Goal: Navigation & Orientation: Find specific page/section

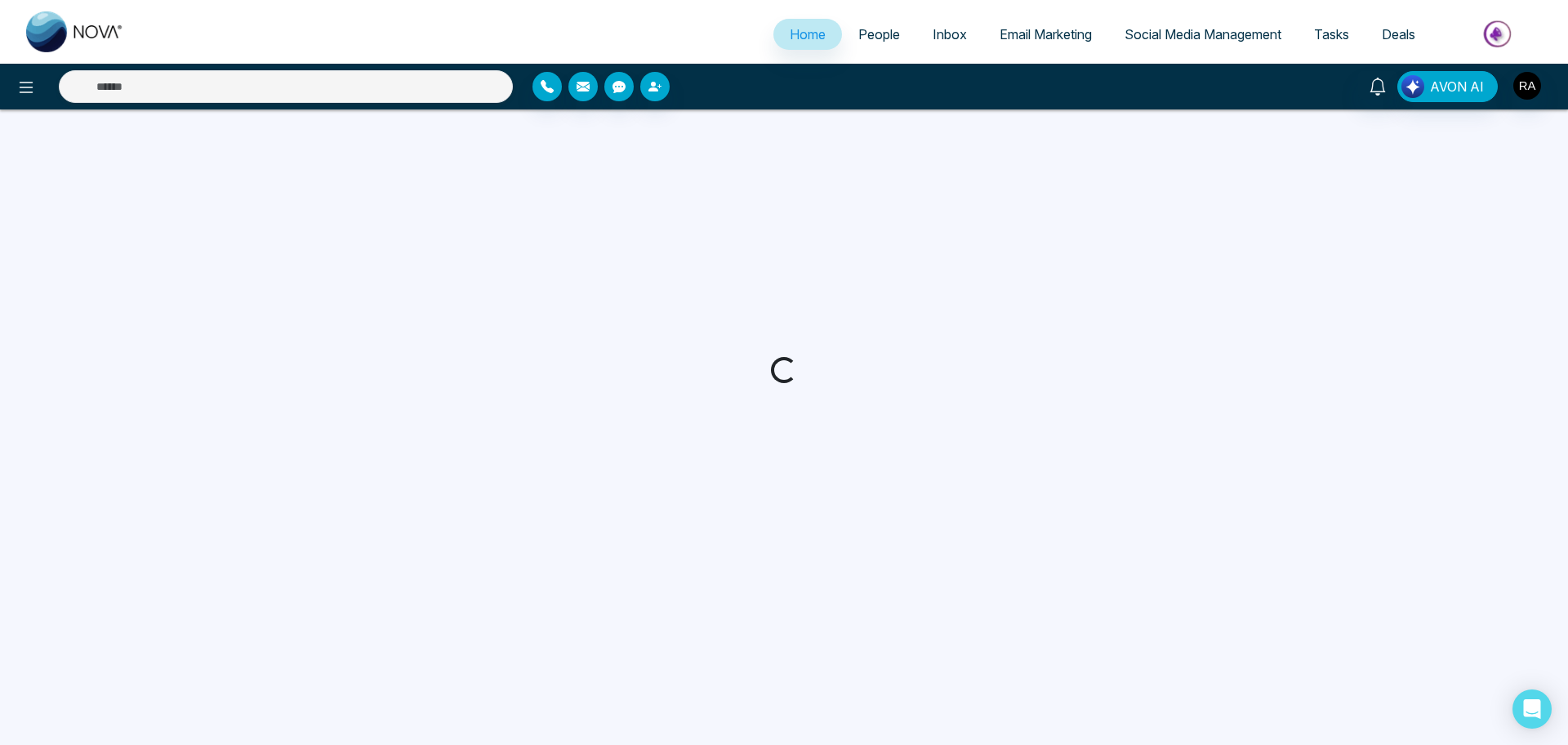
select select "*"
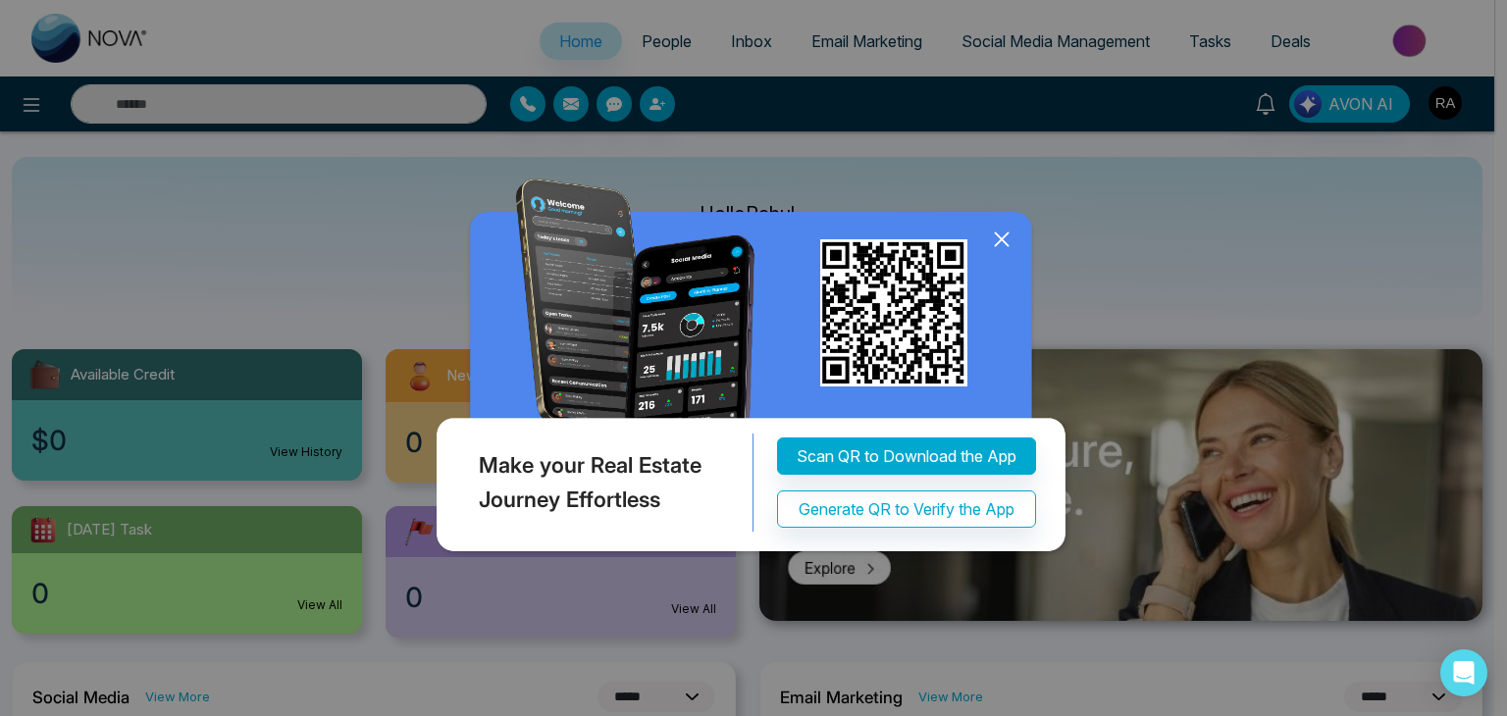
drag, startPoint x: 1778, startPoint y: 3, endPoint x: 1002, endPoint y: 239, distance: 811.4
click at [1002, 239] on icon at bounding box center [1001, 240] width 13 height 13
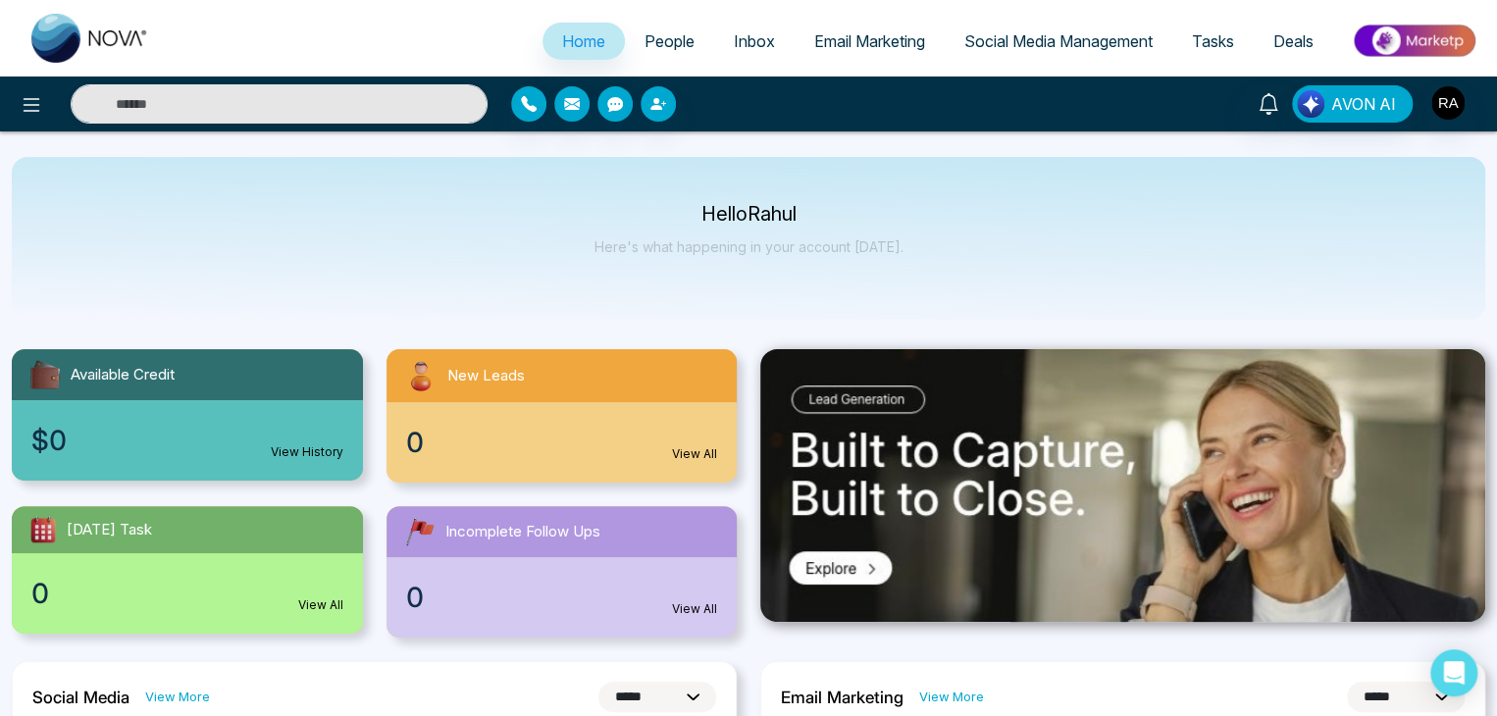
click at [645, 39] on span "People" at bounding box center [670, 41] width 50 height 20
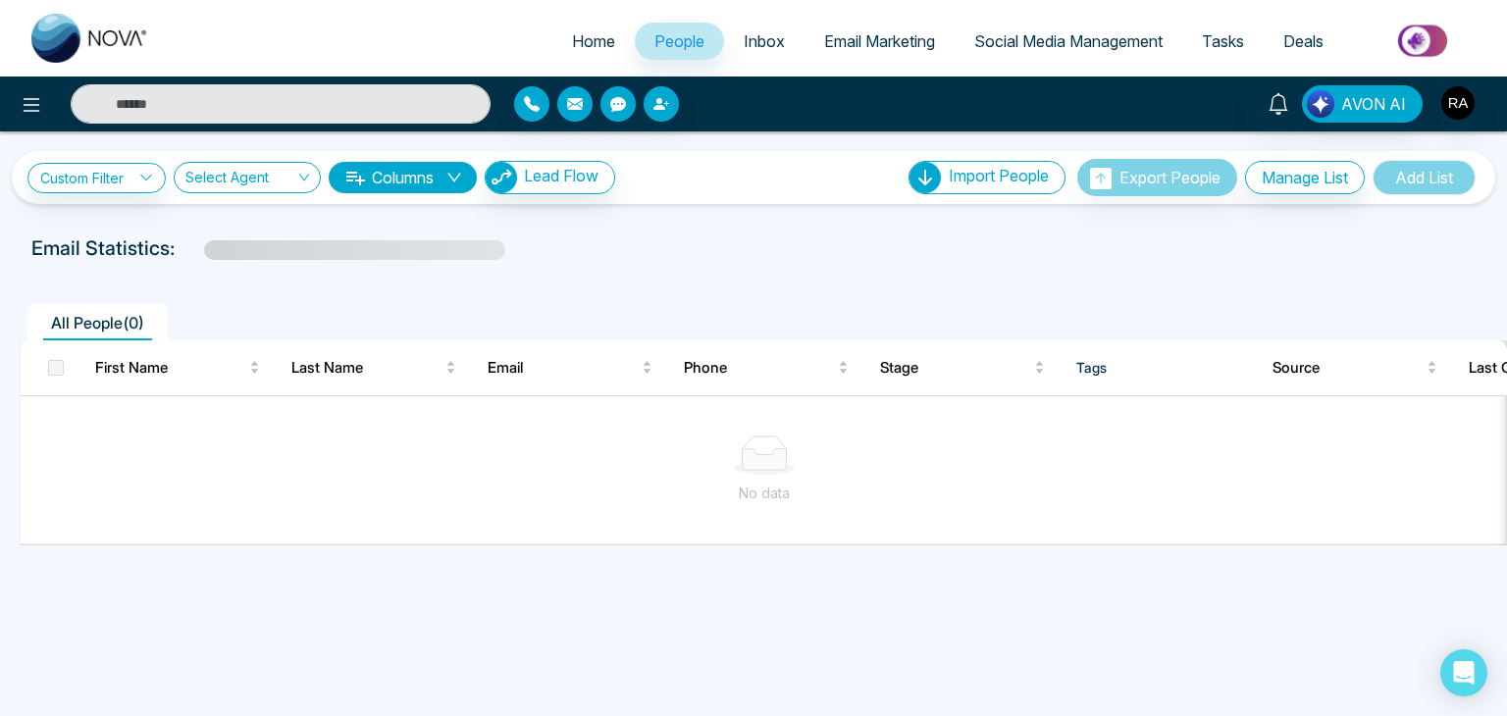
click at [887, 35] on span "Email Marketing" at bounding box center [879, 41] width 111 height 20
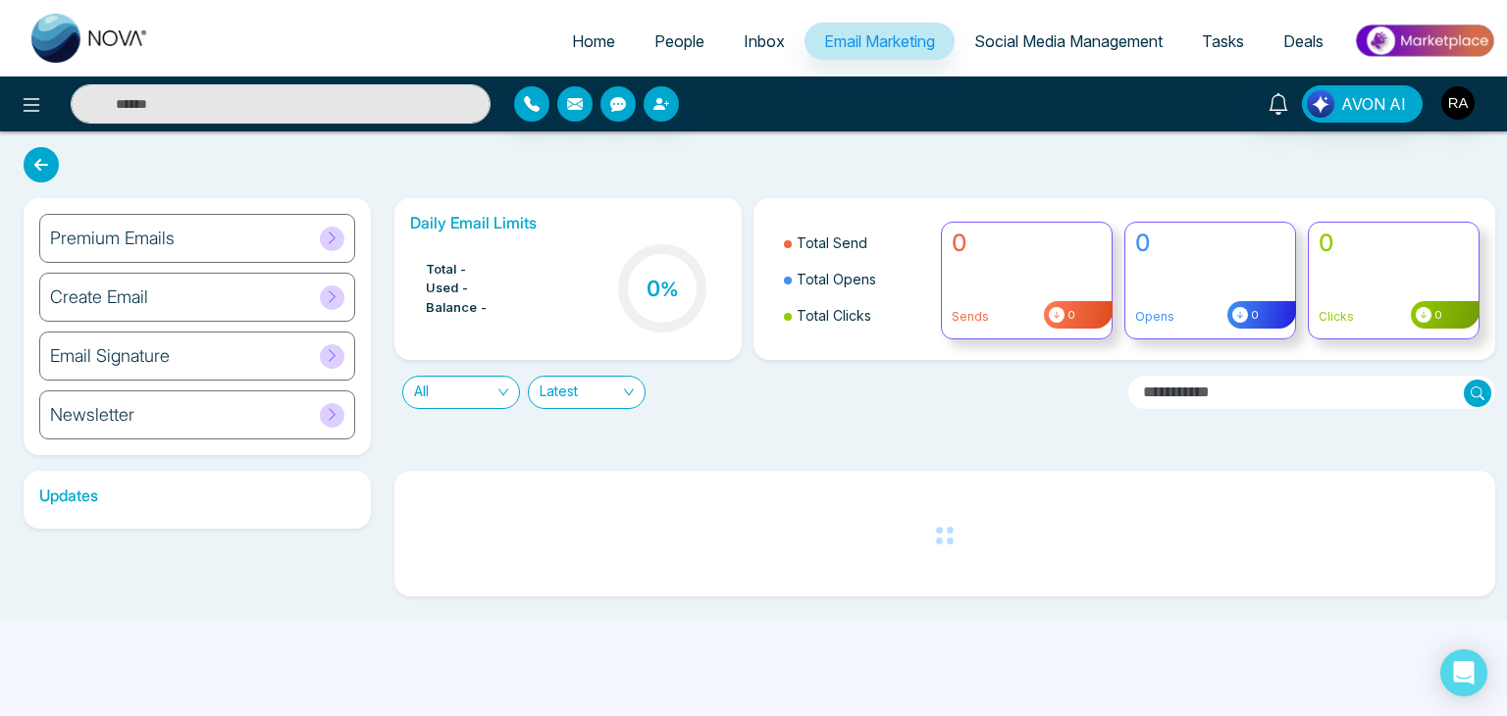
click at [572, 43] on span "Home" at bounding box center [593, 41] width 43 height 20
select select "*"
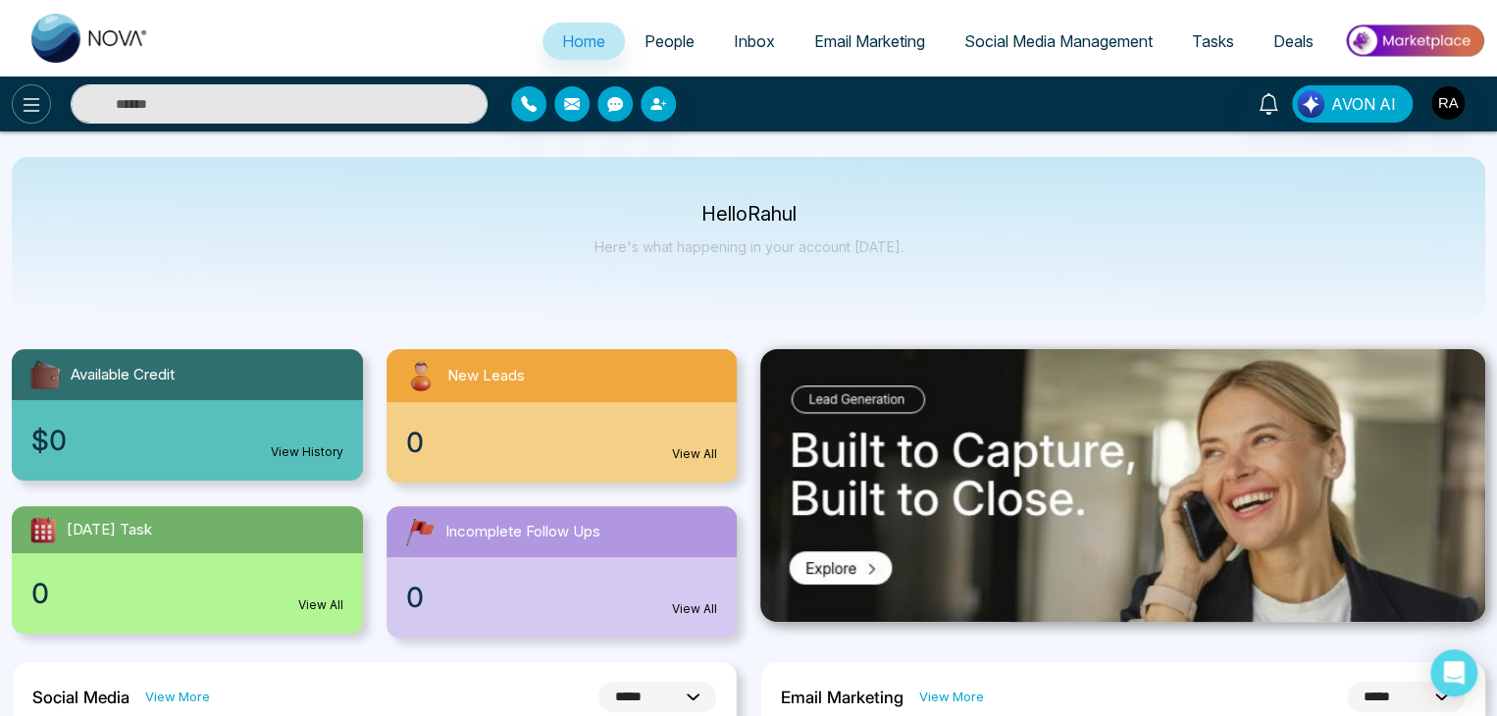
click at [36, 95] on icon at bounding box center [32, 105] width 24 height 24
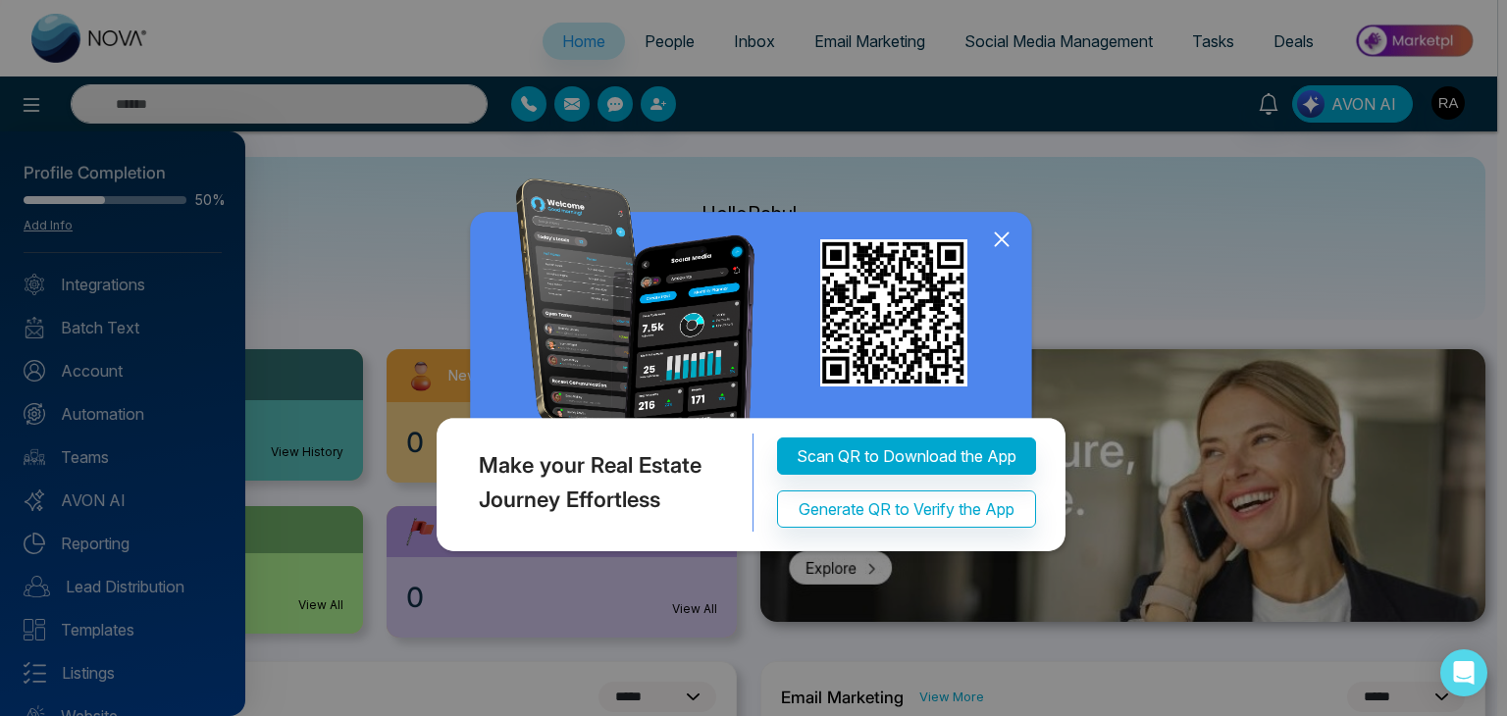
click at [980, 237] on img at bounding box center [754, 370] width 644 height 382
click at [998, 238] on icon at bounding box center [1001, 239] width 29 height 29
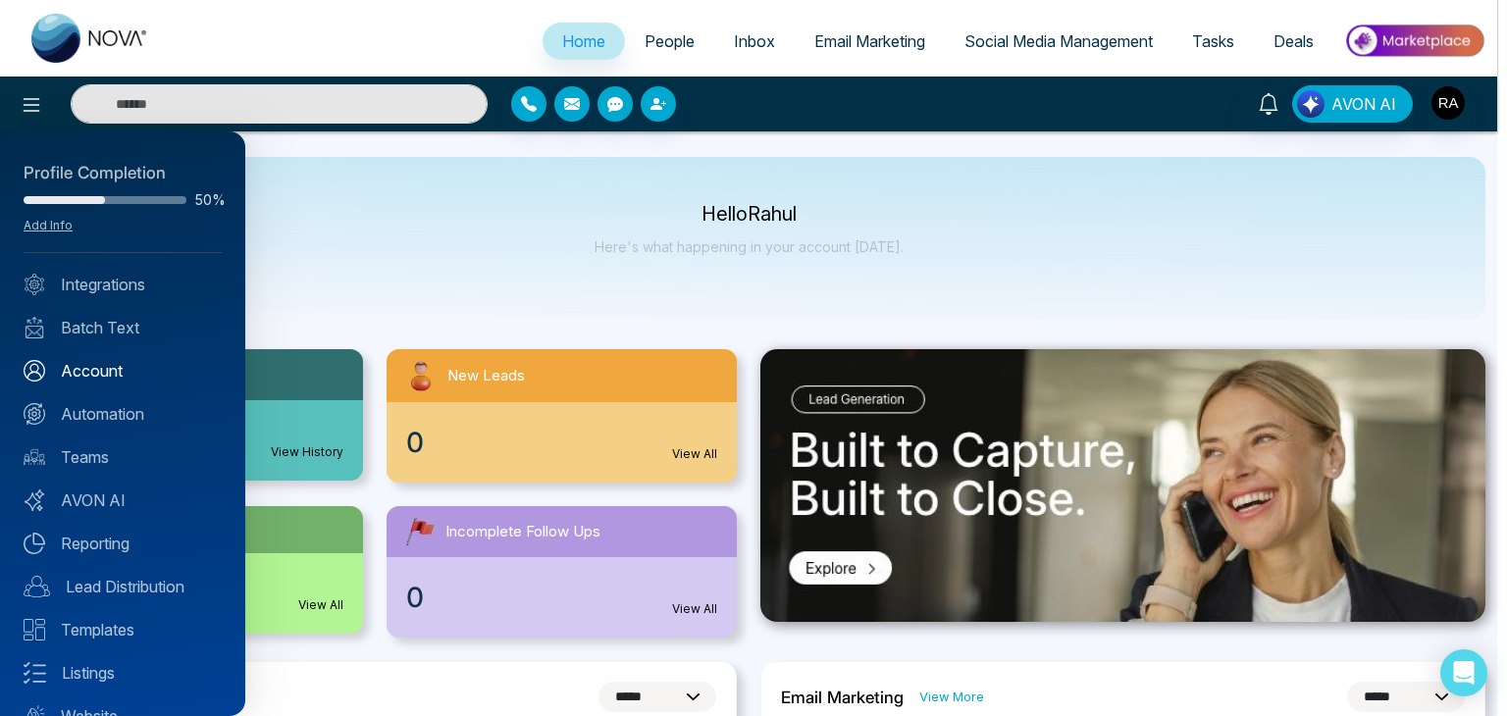
click at [175, 361] on link "Account" at bounding box center [123, 371] width 198 height 24
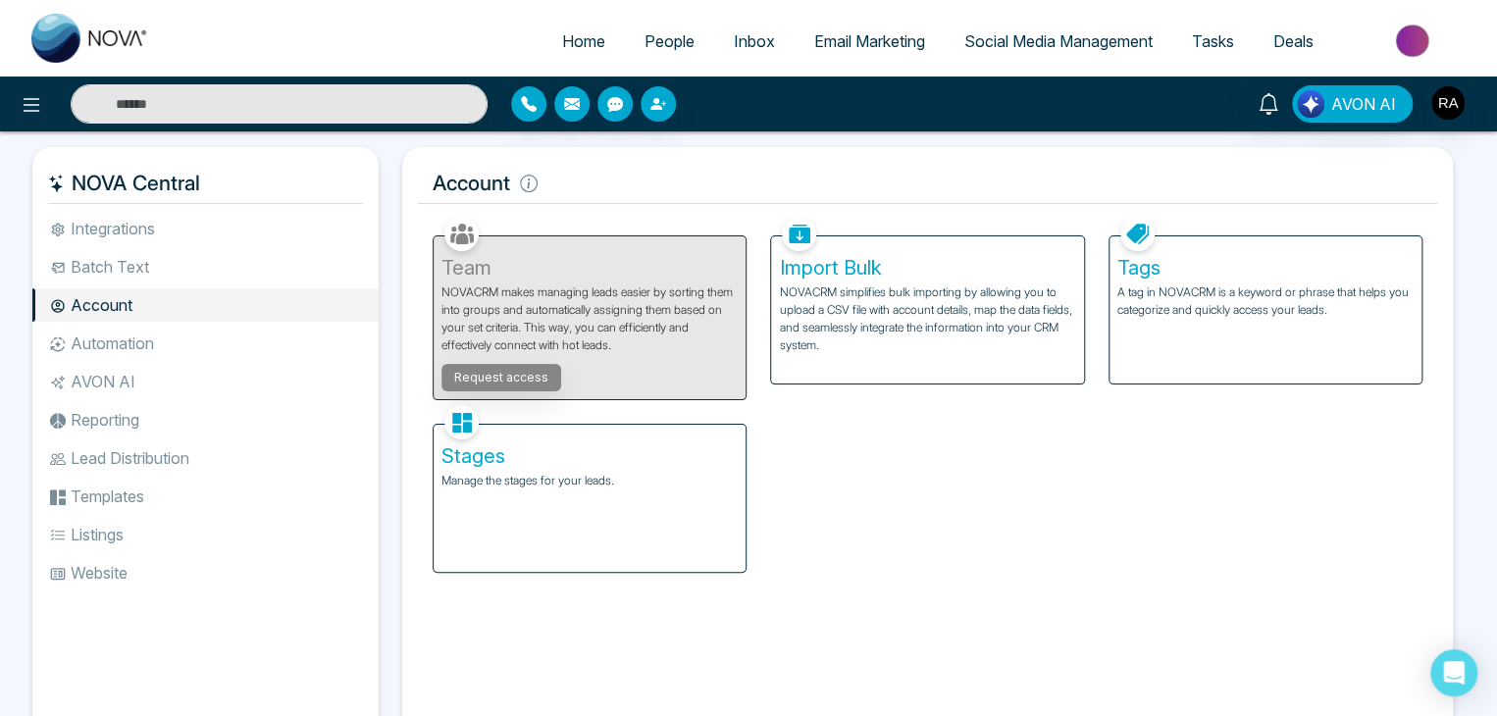
click at [529, 376] on div "Team NOVACRM makes managing leads easier by sorting them into groups and automa…" at bounding box center [590, 306] width 338 height 188
drag, startPoint x: 691, startPoint y: 343, endPoint x: 440, endPoint y: 260, distance: 264.7
click at [440, 260] on div "Team NOVACRM makes managing leads easier by sorting them into groups and automa…" at bounding box center [590, 306] width 338 height 188
click at [507, 284] on div "Team NOVACRM makes managing leads easier by sorting them into groups and automa…" at bounding box center [590, 306] width 338 height 188
click at [149, 335] on li "Automation" at bounding box center [205, 343] width 346 height 33
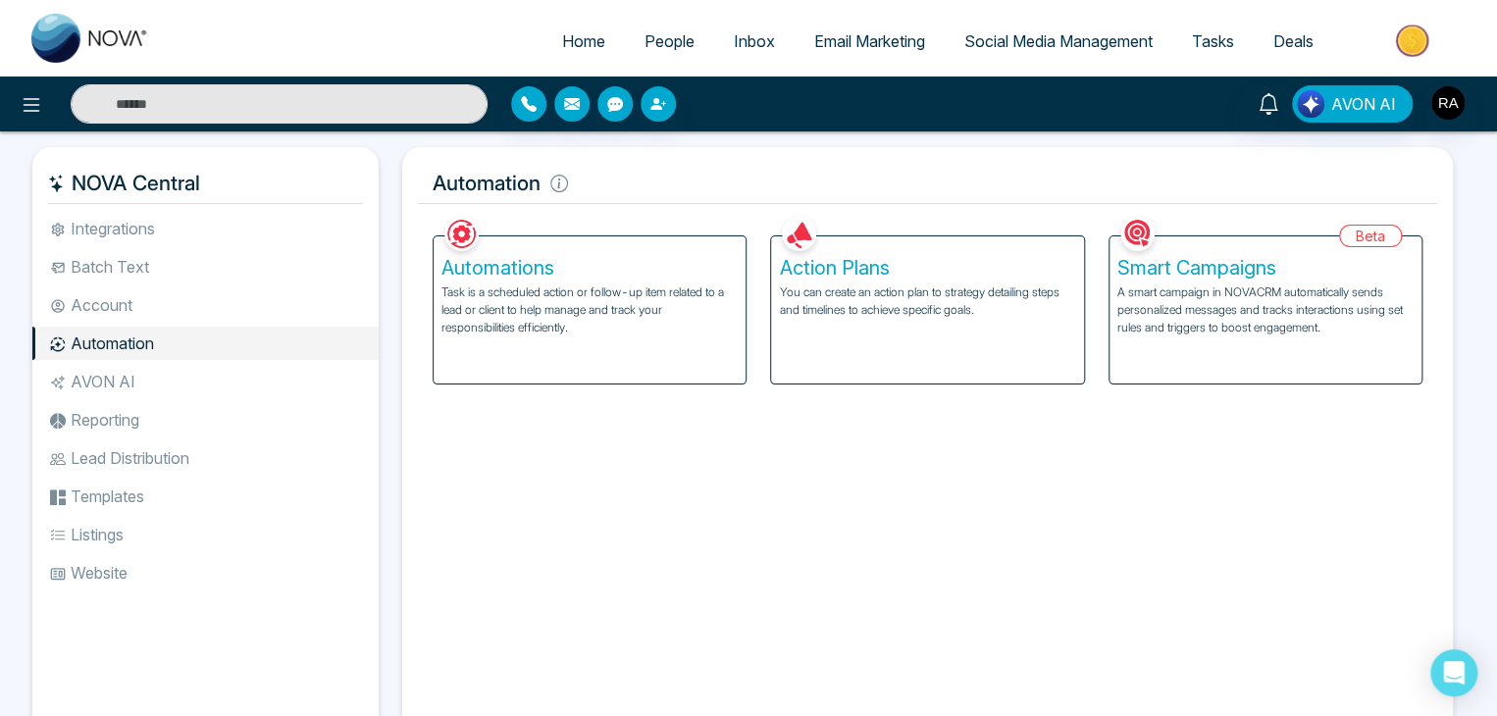
click at [176, 374] on li "AVON AI" at bounding box center [205, 381] width 346 height 33
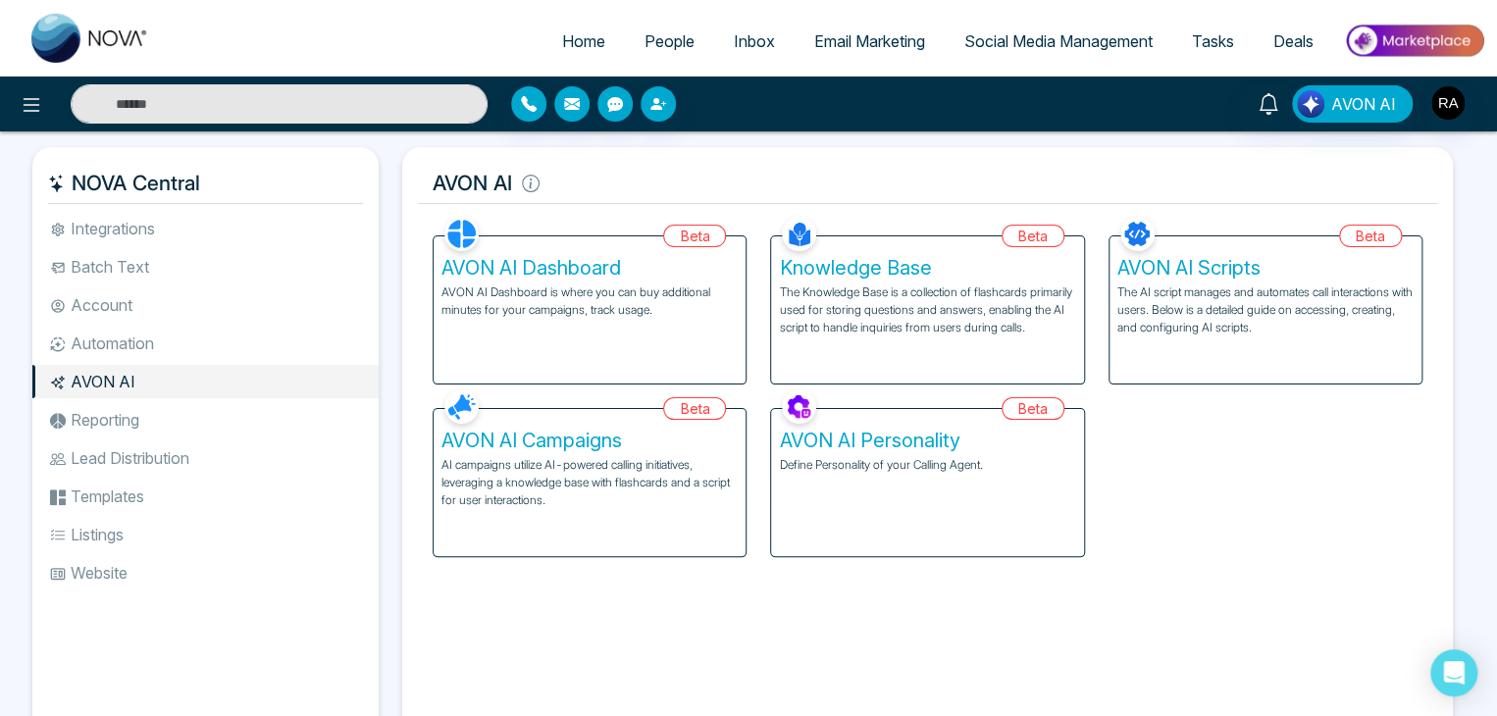
click at [192, 437] on ul "Integrations Batch Text Account Automation AVON AI Reporting Lead Distribution …" at bounding box center [205, 462] width 346 height 501
click at [185, 417] on li "Reporting" at bounding box center [205, 419] width 346 height 33
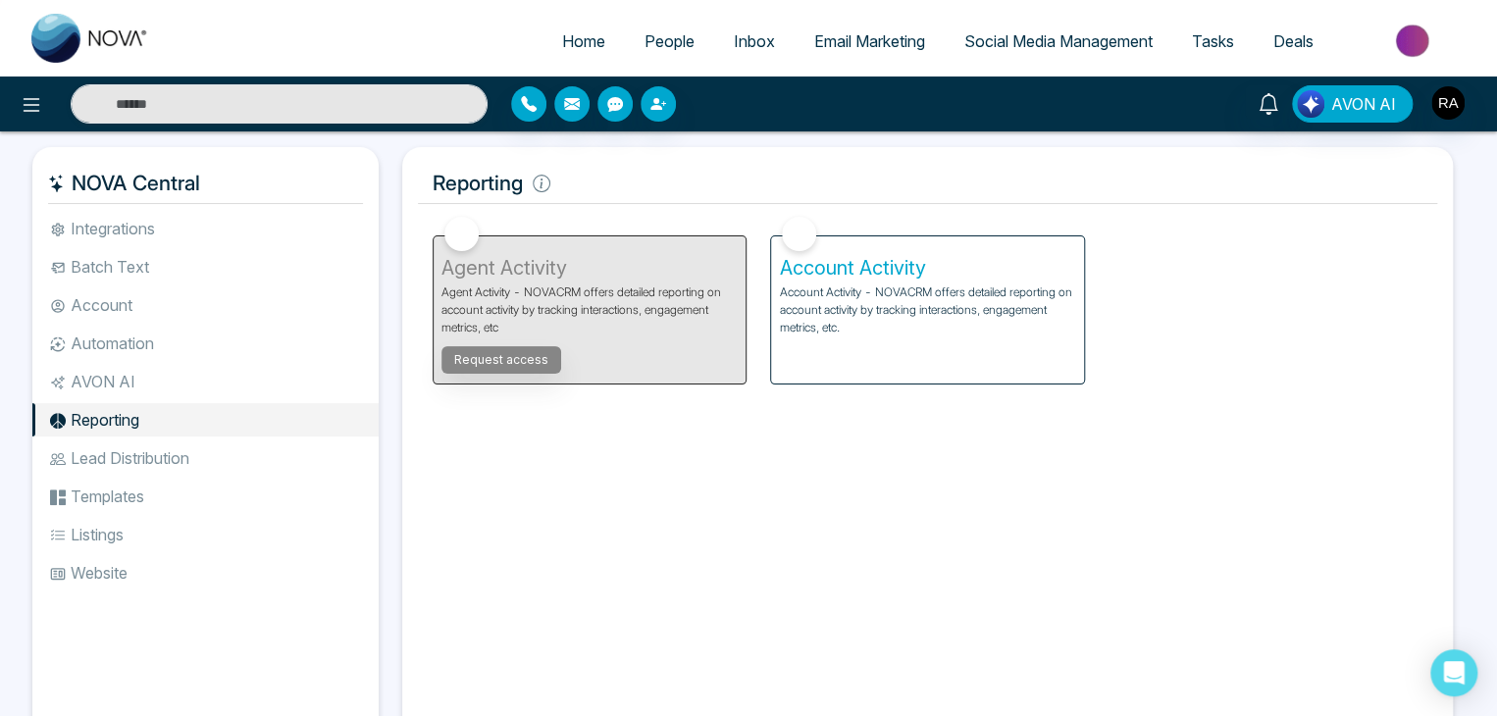
click at [134, 464] on li "Lead Distribution" at bounding box center [205, 458] width 346 height 33
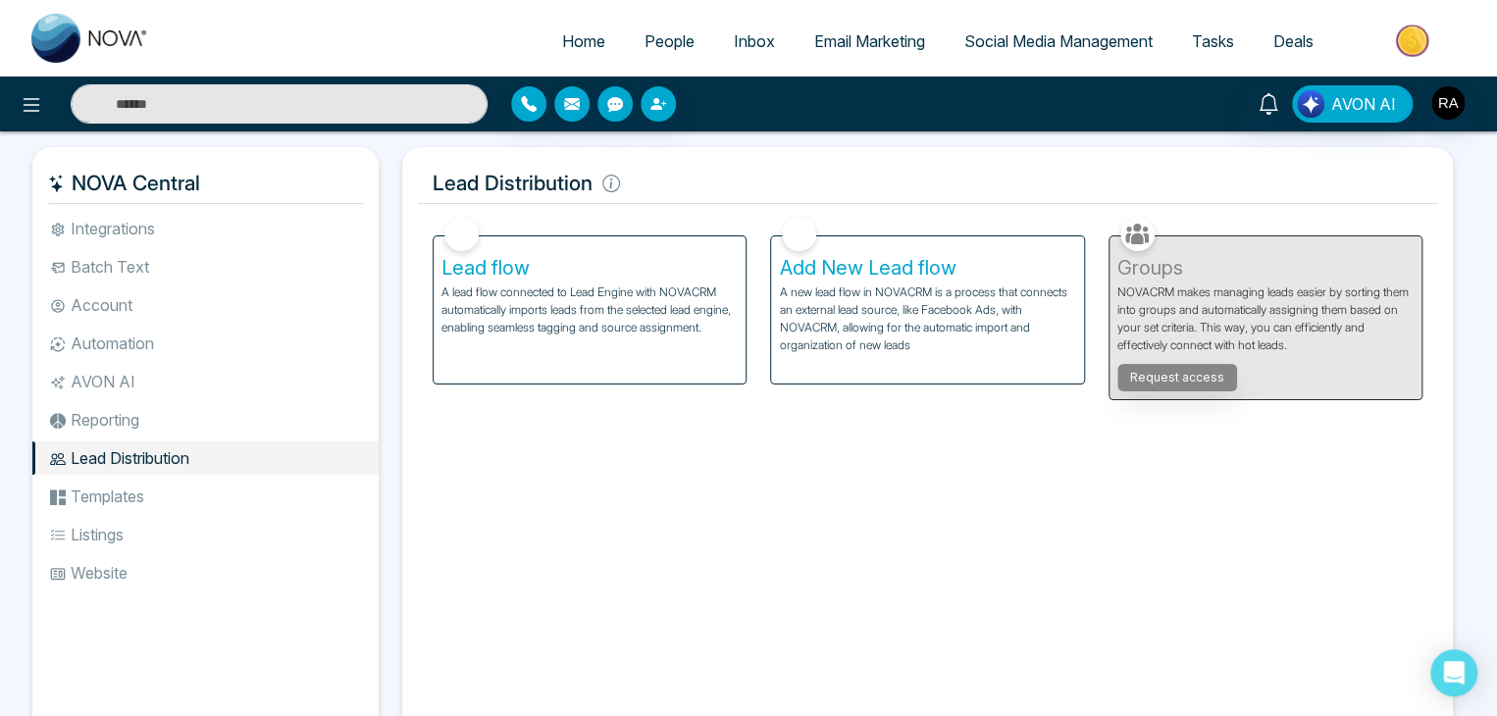
click at [186, 500] on li "Templates" at bounding box center [205, 496] width 346 height 33
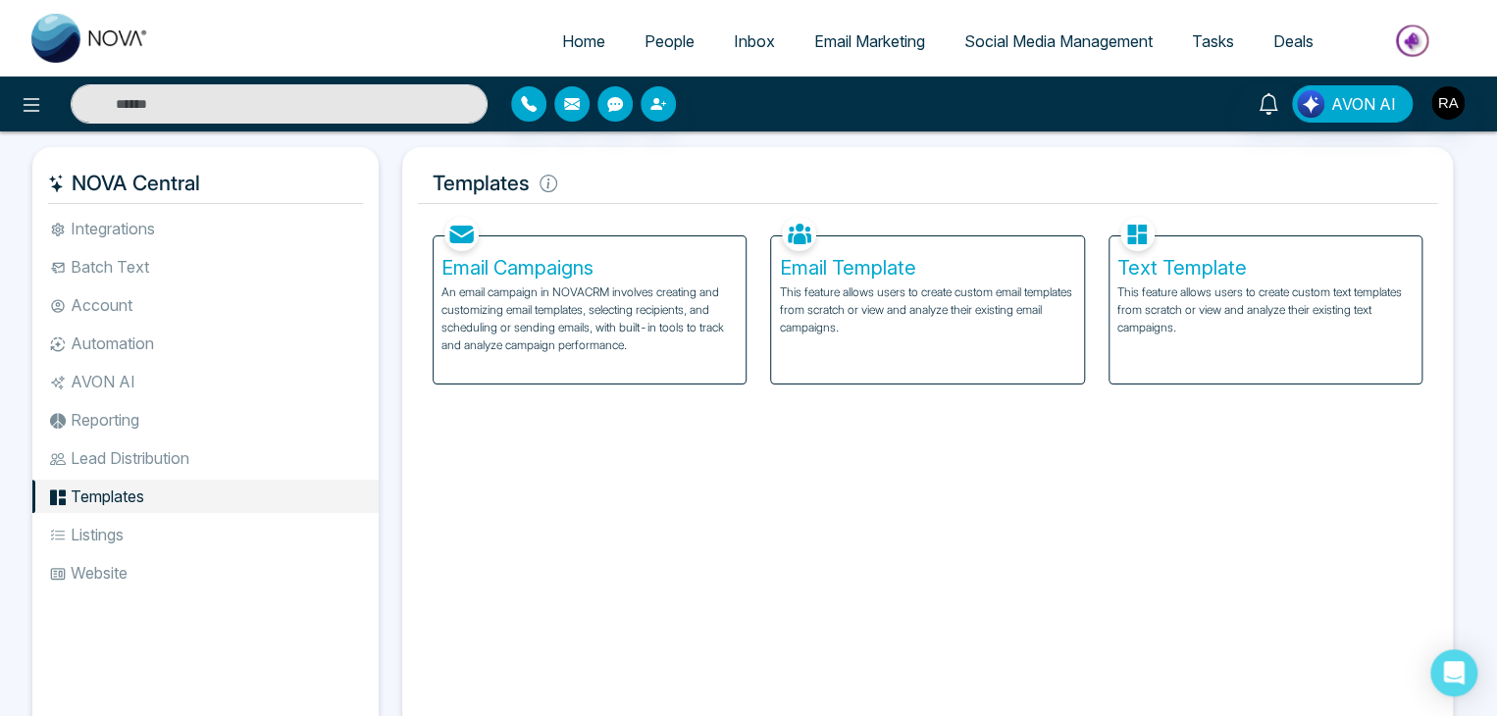
click at [193, 522] on li "Listings" at bounding box center [205, 534] width 346 height 33
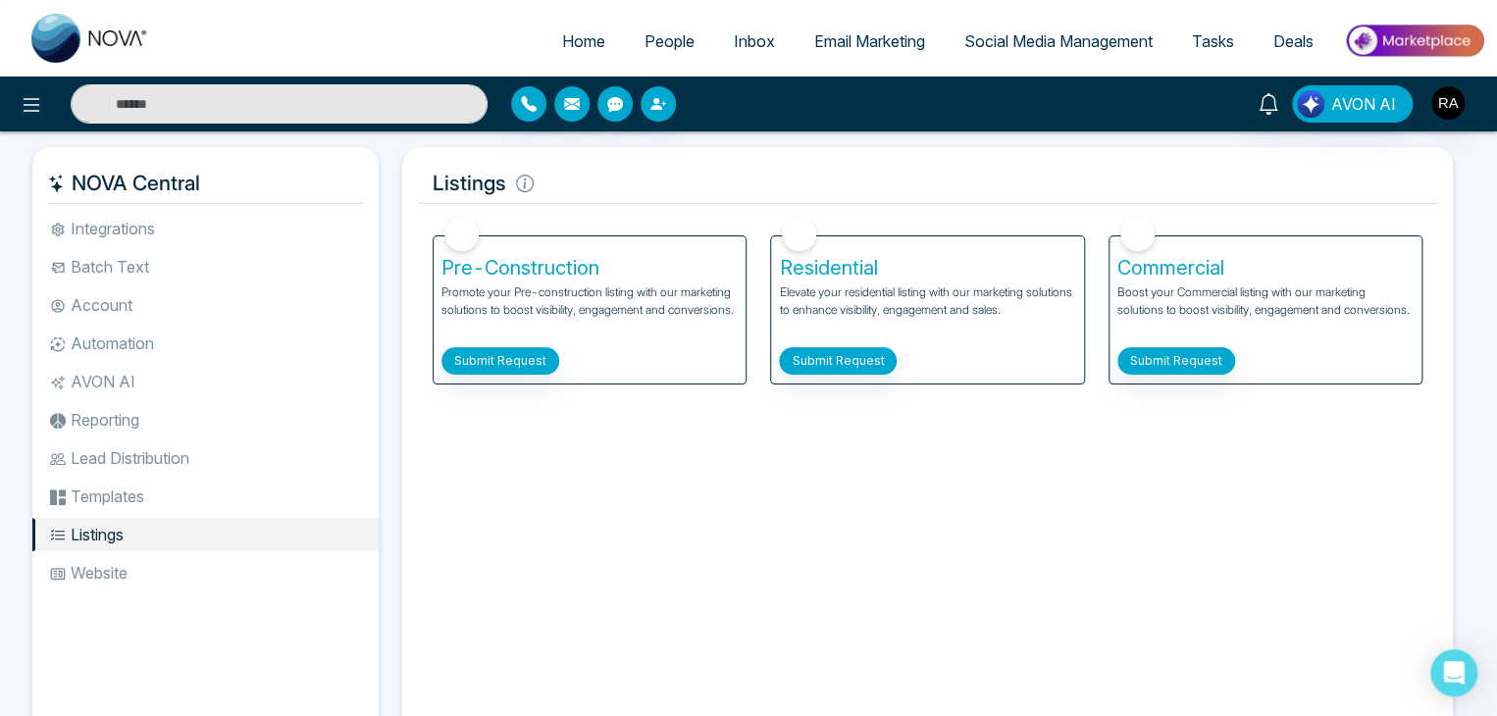
click at [206, 562] on li "Website" at bounding box center [205, 572] width 346 height 33
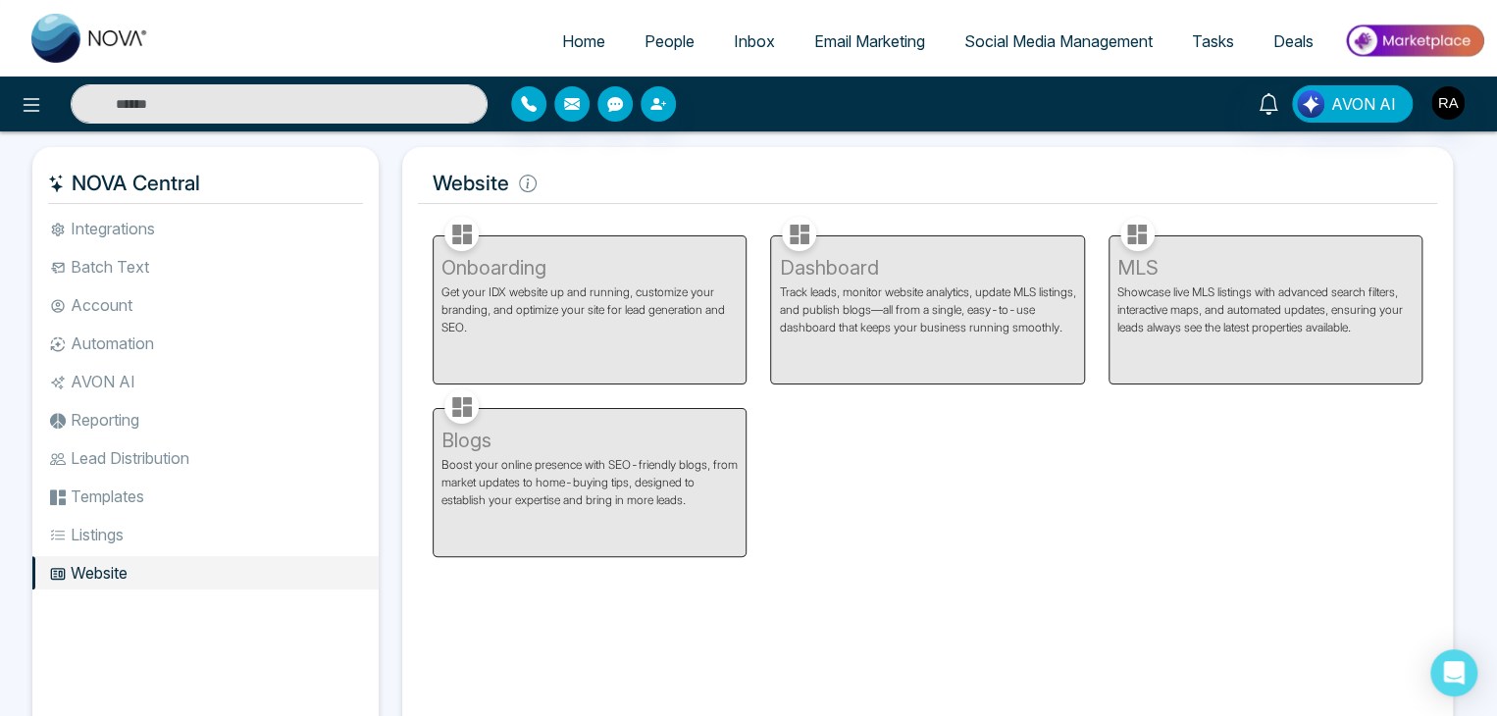
click at [209, 233] on li "Integrations" at bounding box center [205, 228] width 346 height 33
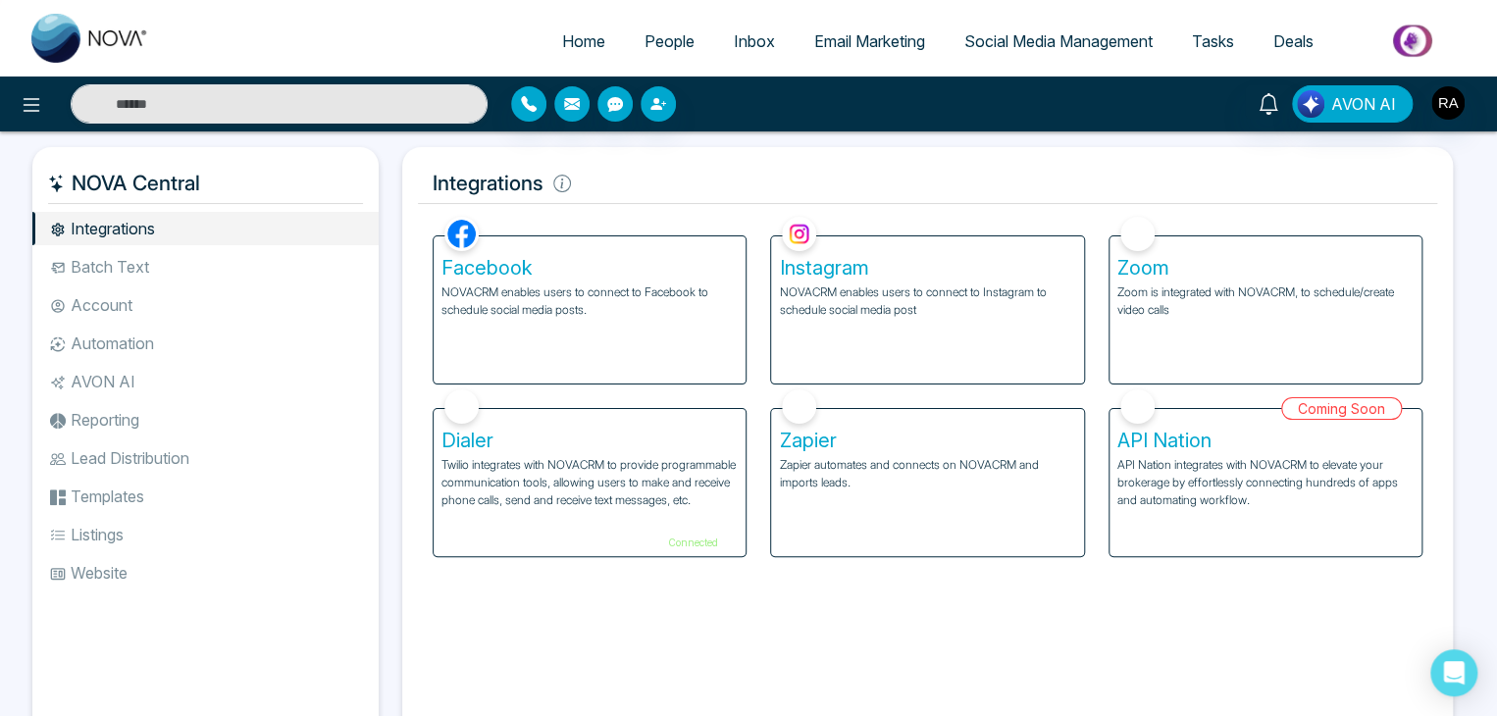
click at [581, 21] on ul "Home People Inbox Email Marketing Social Media Management Tasks Deals" at bounding box center [827, 43] width 1317 height 54
click at [593, 35] on link "Home" at bounding box center [584, 41] width 82 height 37
select select "*"
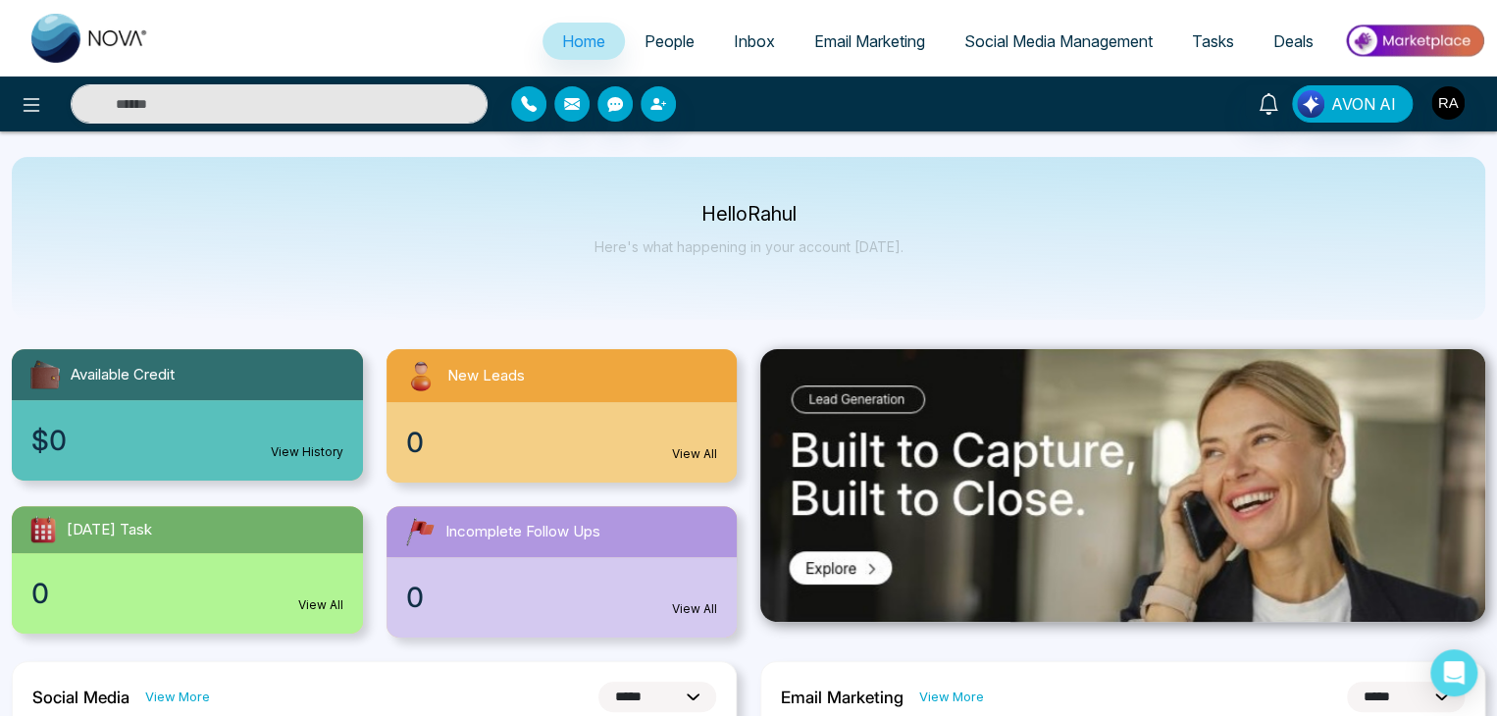
click at [665, 35] on span "People" at bounding box center [670, 41] width 50 height 20
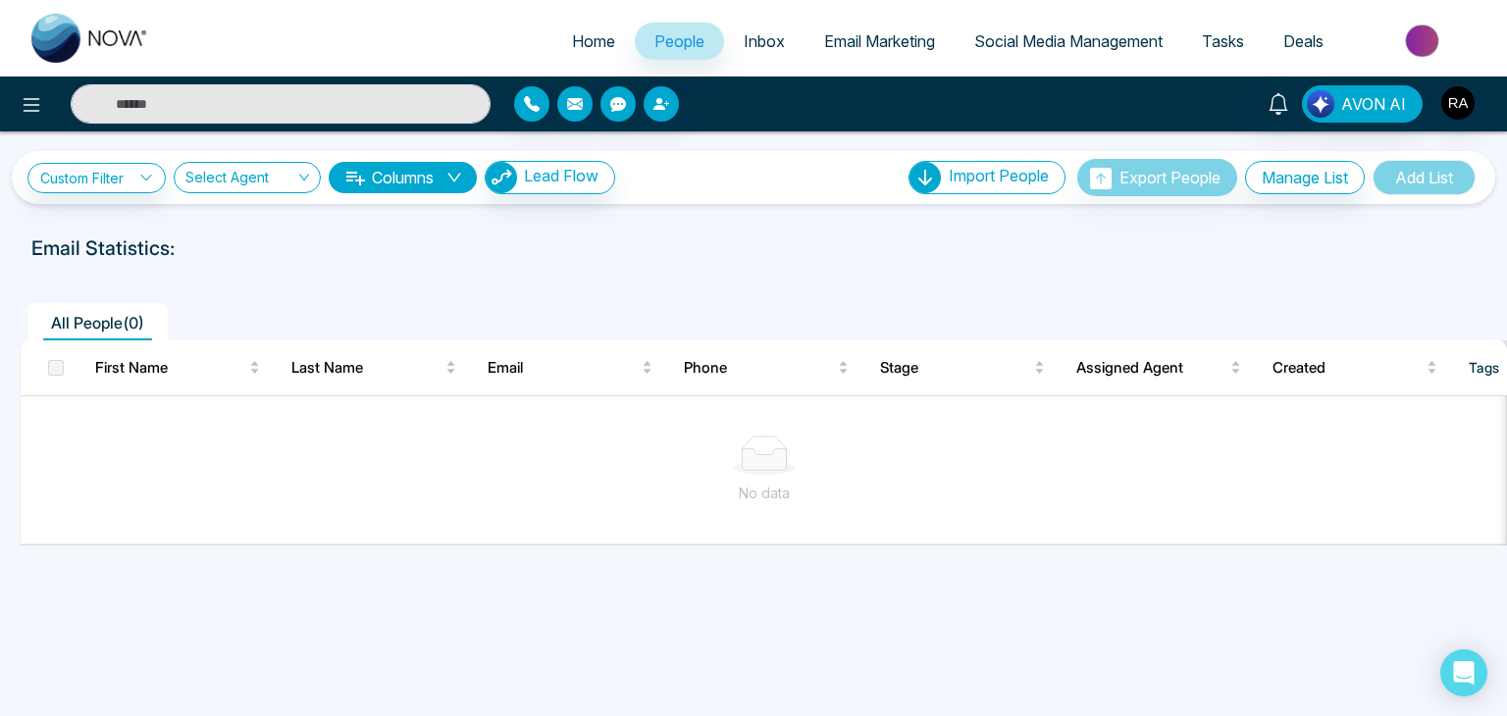
click at [751, 48] on span "Inbox" at bounding box center [764, 41] width 41 height 20
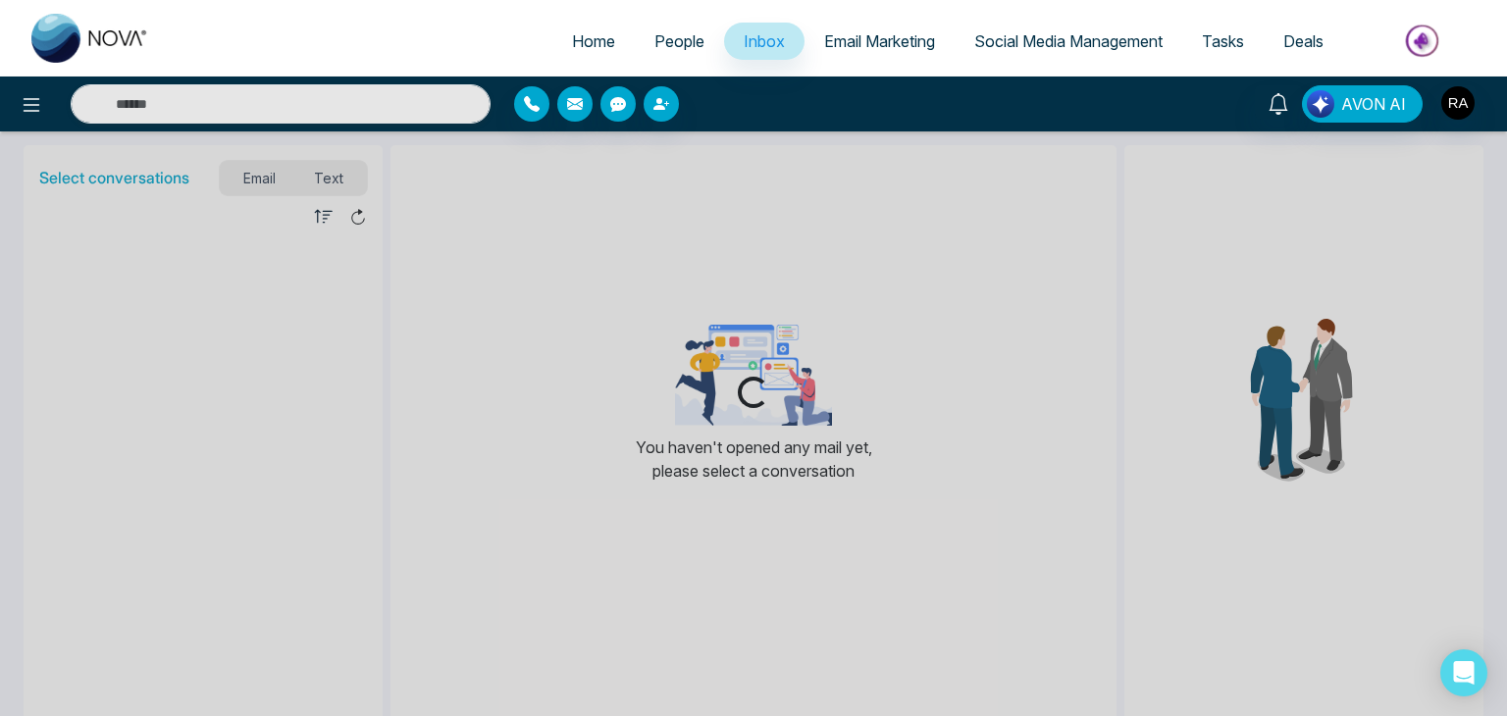
click at [864, 41] on span "Email Marketing" at bounding box center [879, 41] width 111 height 20
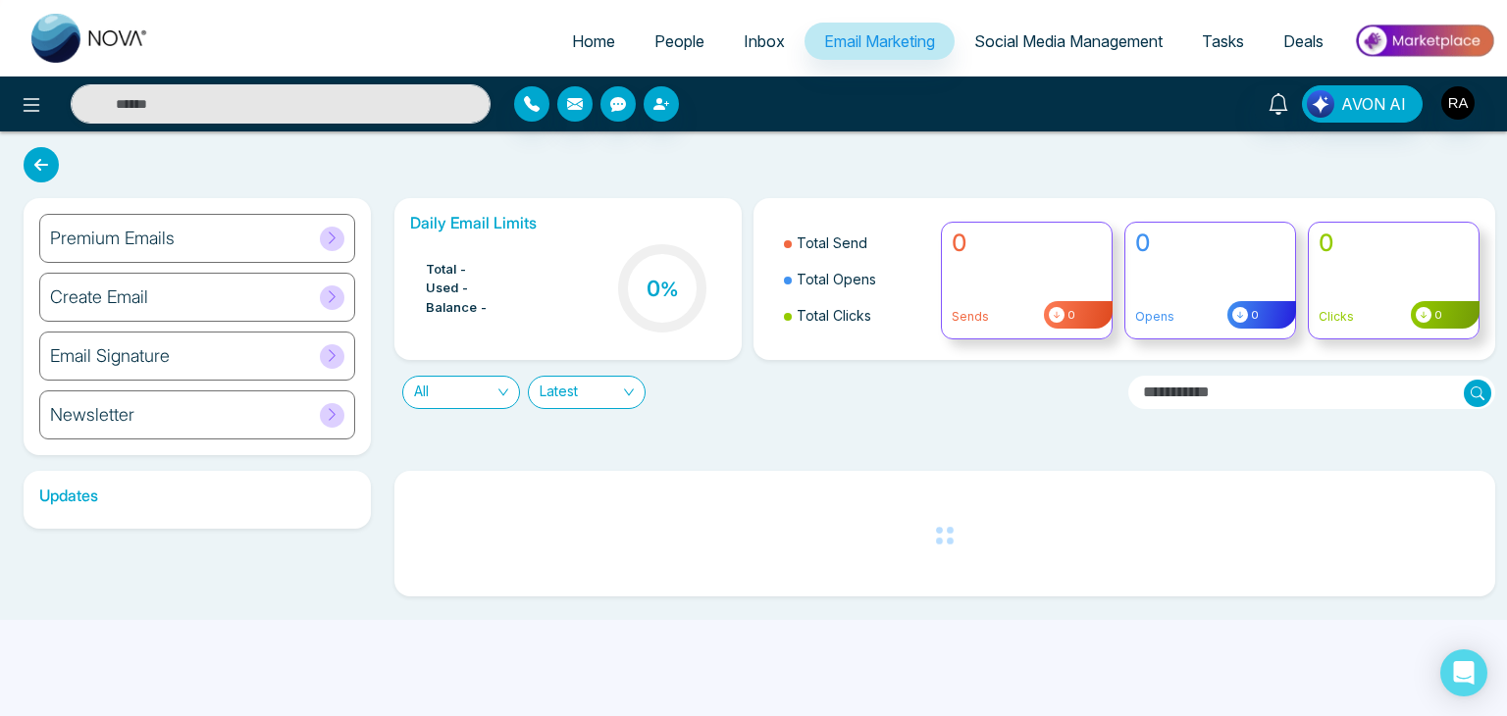
click at [1054, 35] on span "Social Media Management" at bounding box center [1068, 41] width 188 height 20
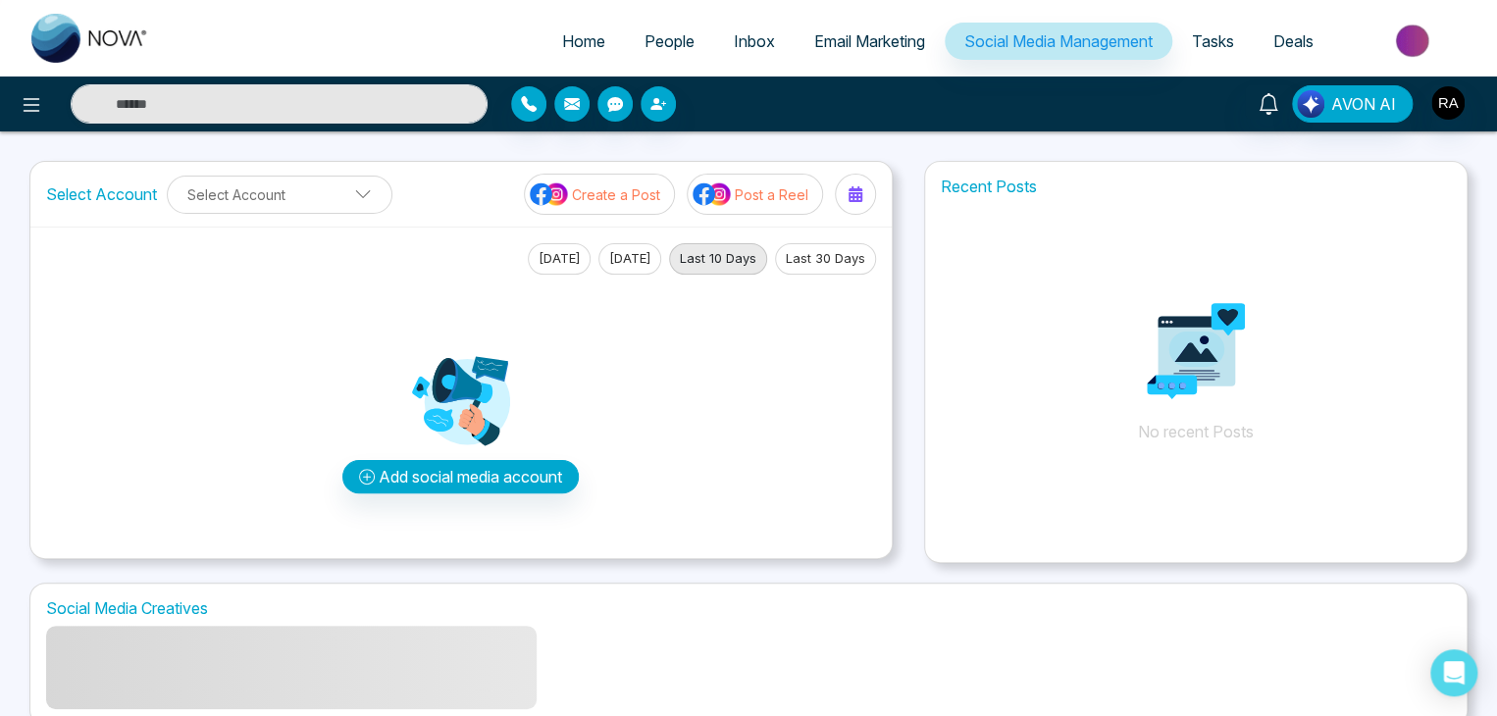
click at [1237, 45] on link "Tasks" at bounding box center [1213, 41] width 81 height 37
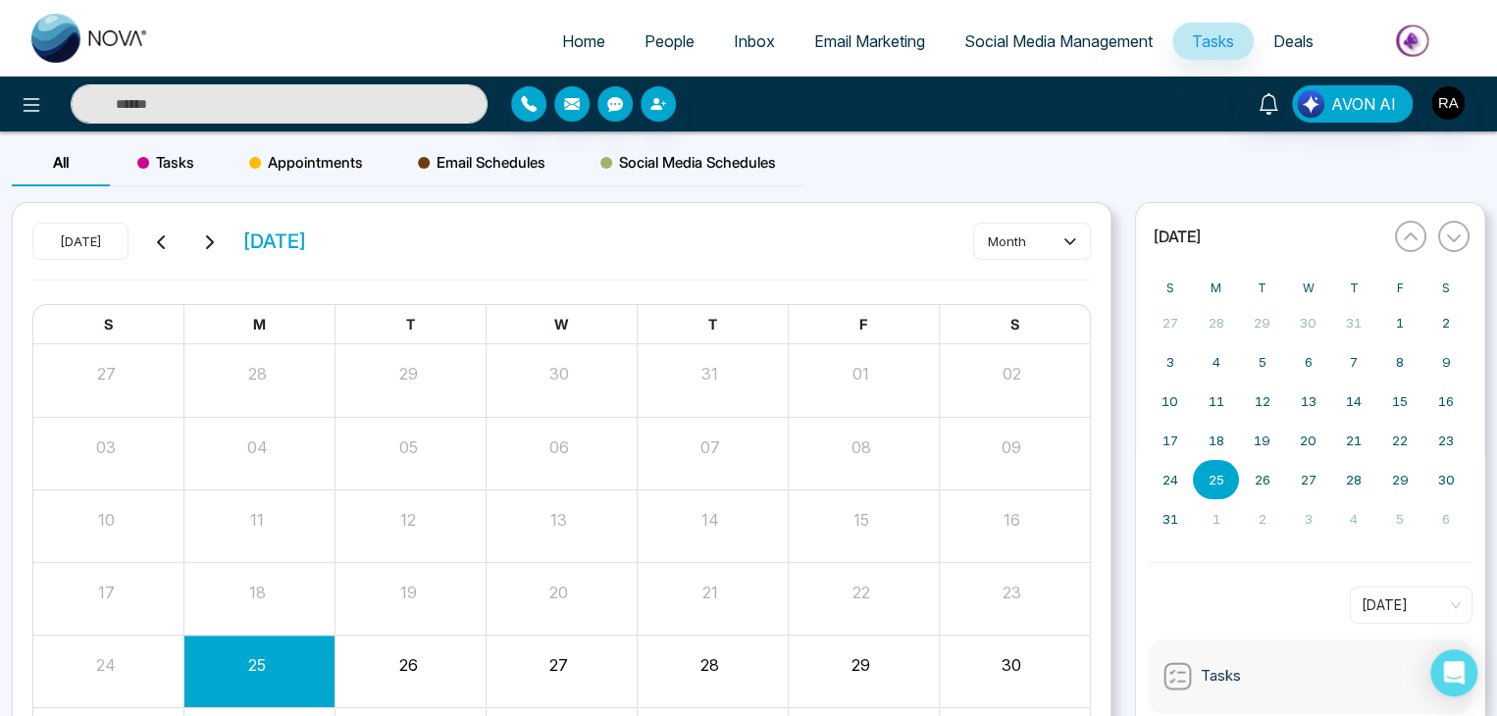
click at [1323, 38] on link "Deals" at bounding box center [1293, 41] width 79 height 37
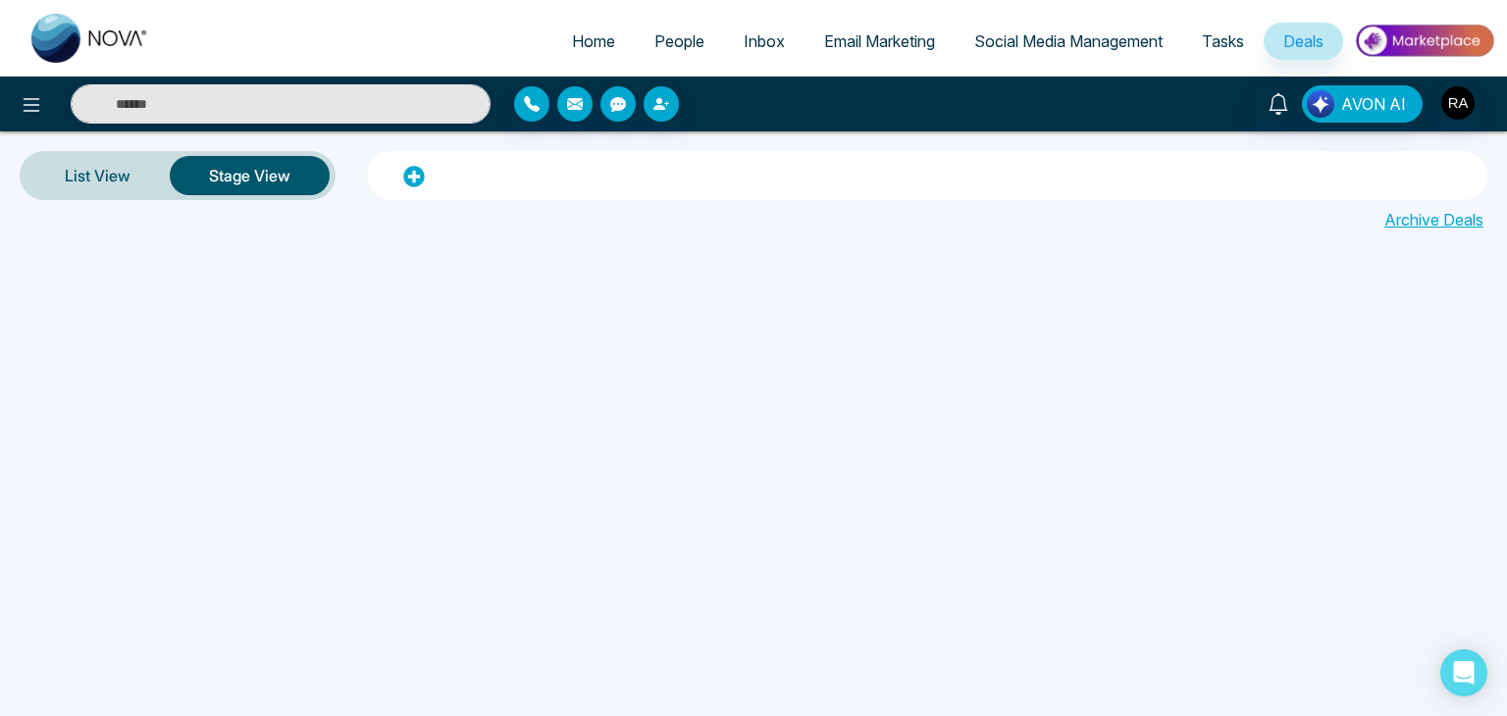
click at [577, 33] on span "Home" at bounding box center [593, 41] width 43 height 20
select select "*"
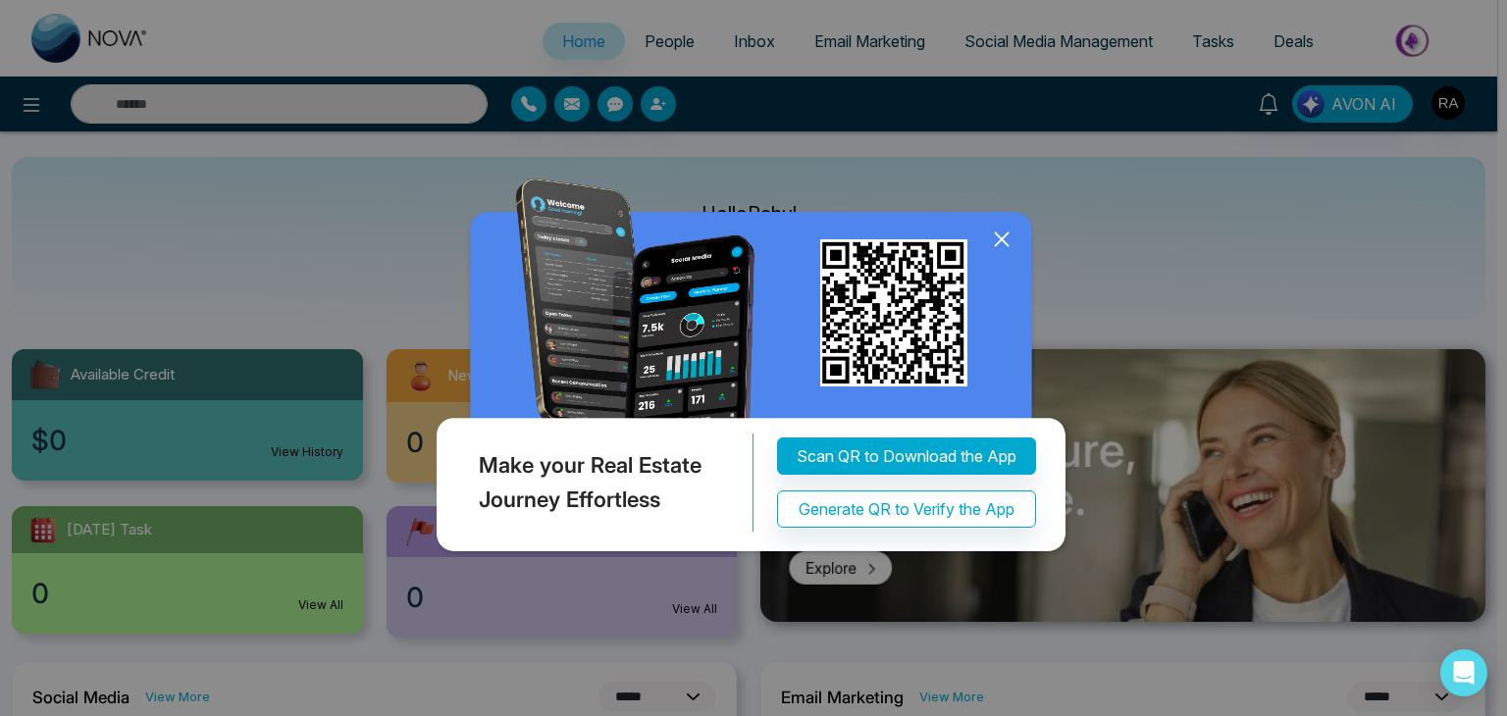
click at [1005, 236] on icon at bounding box center [1001, 239] width 29 height 29
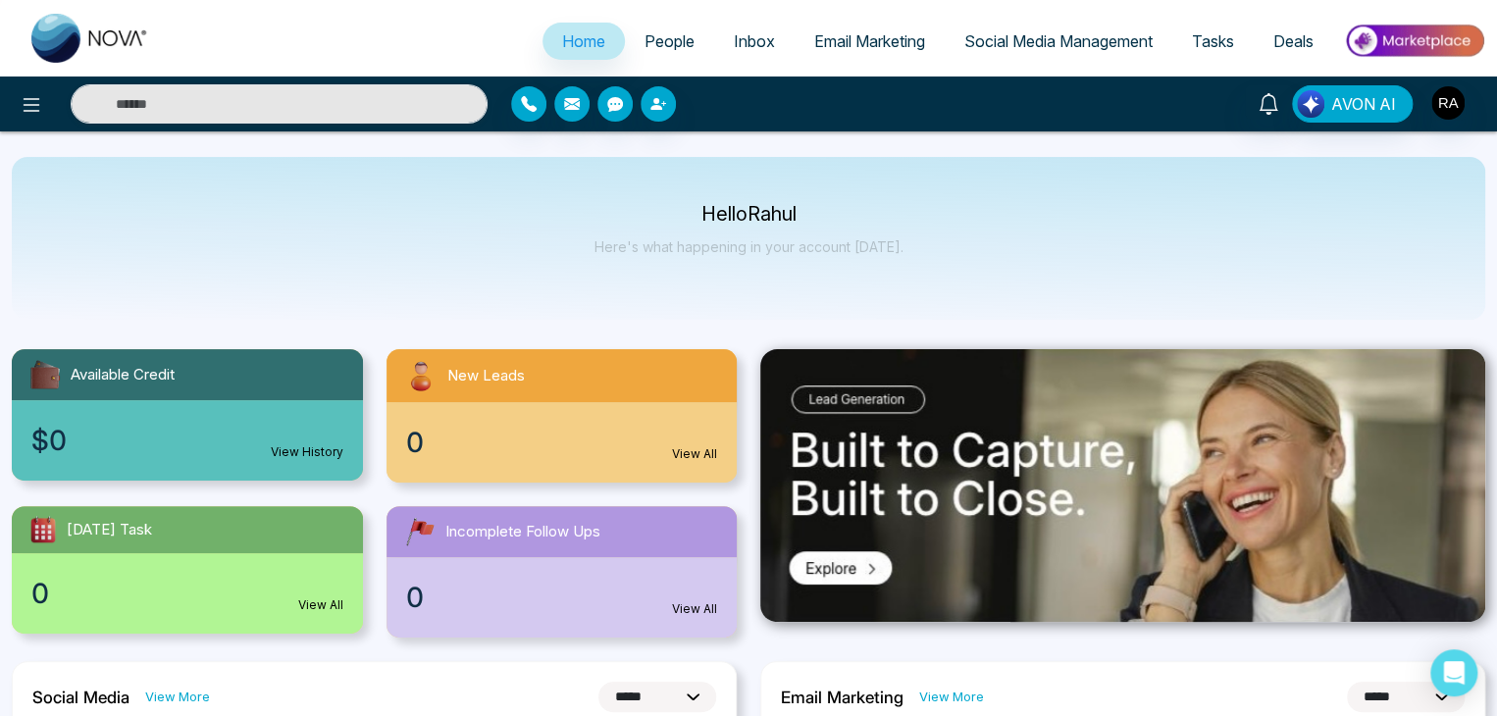
click at [645, 37] on span "People" at bounding box center [670, 41] width 50 height 20
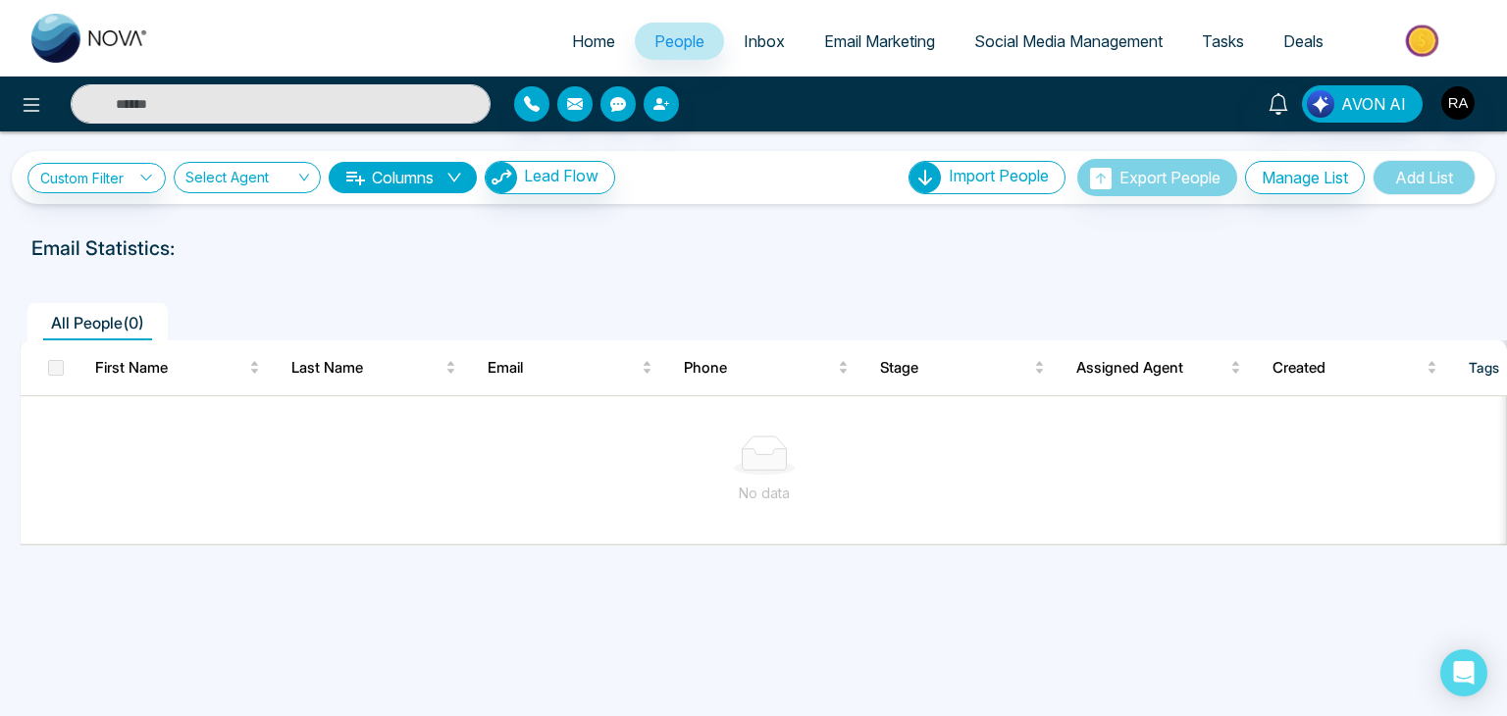
click at [585, 34] on span "Home" at bounding box center [593, 41] width 43 height 20
select select "*"
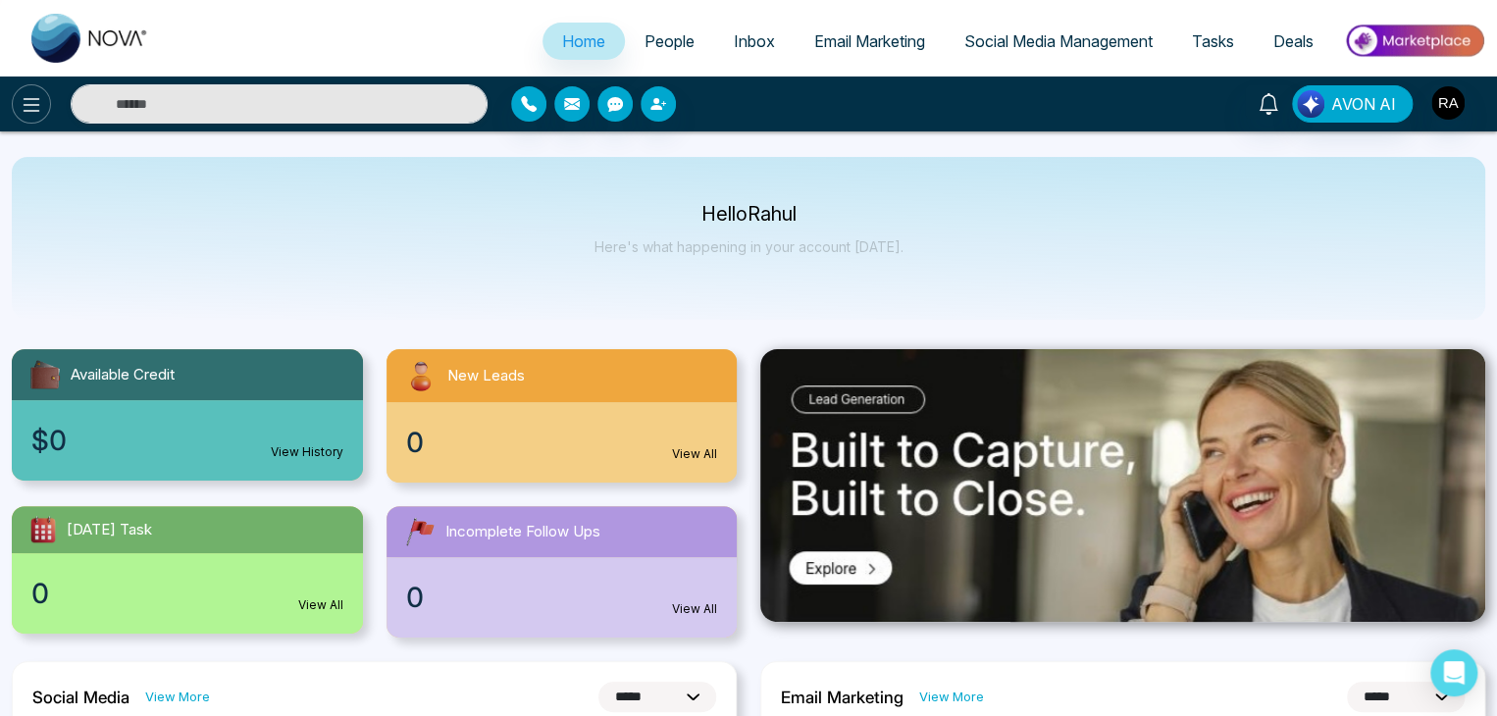
click at [32, 102] on icon at bounding box center [32, 105] width 24 height 24
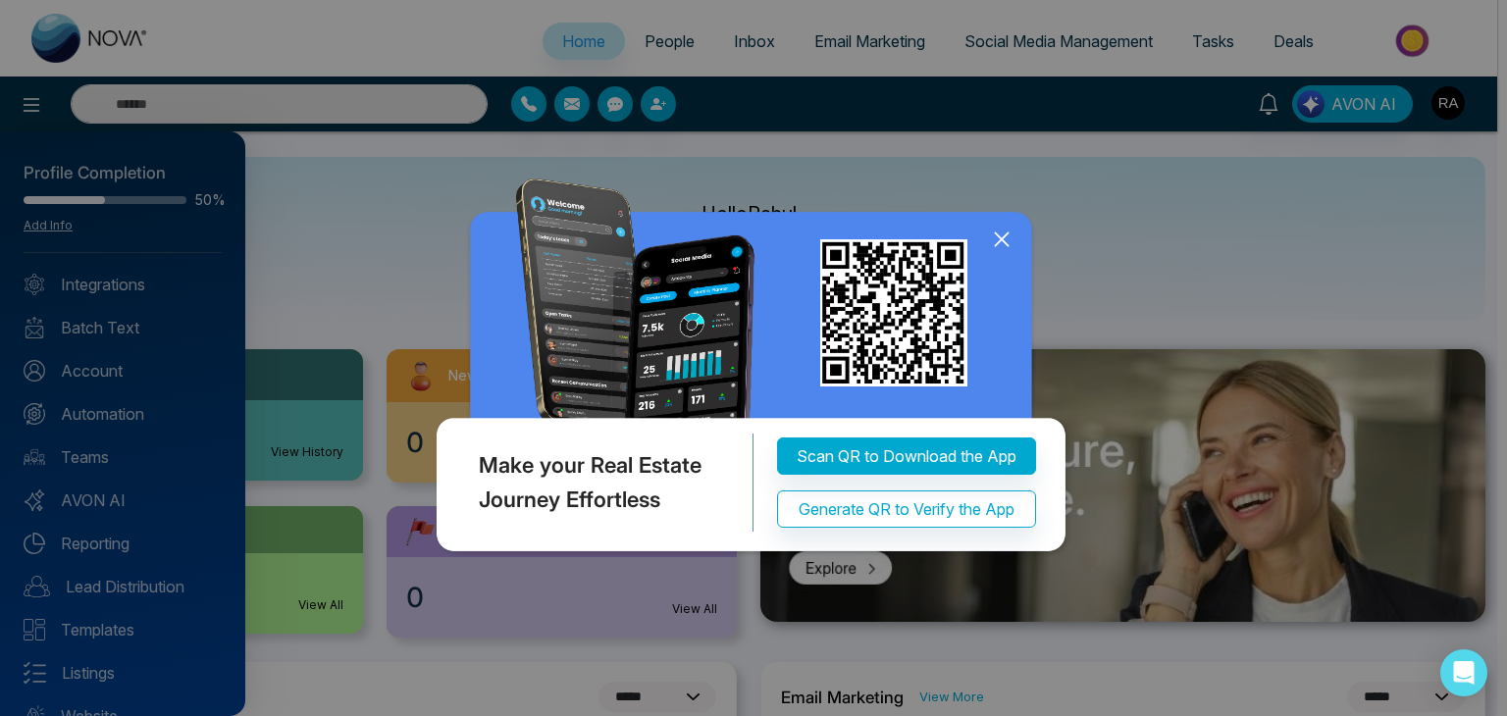
click at [1009, 235] on icon at bounding box center [1001, 239] width 29 height 29
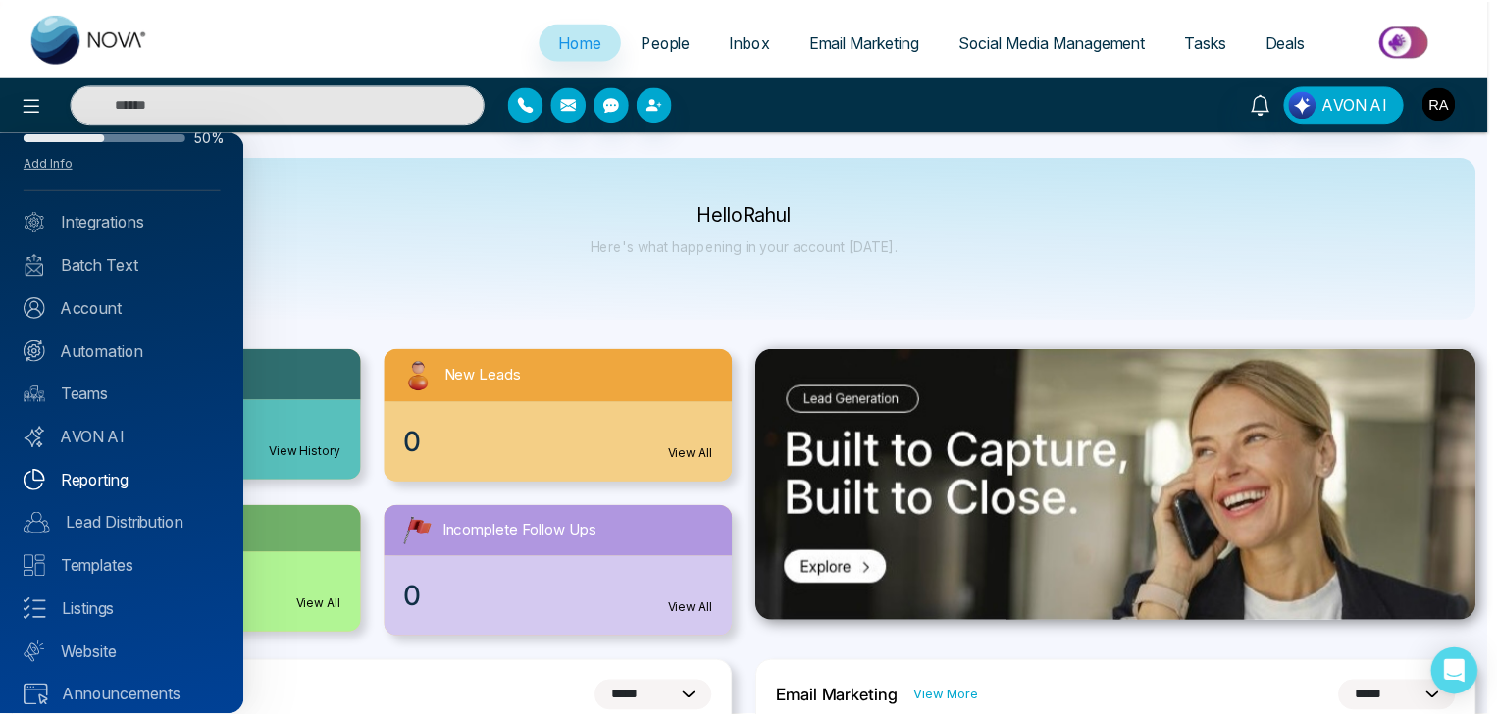
scroll to position [78, 0]
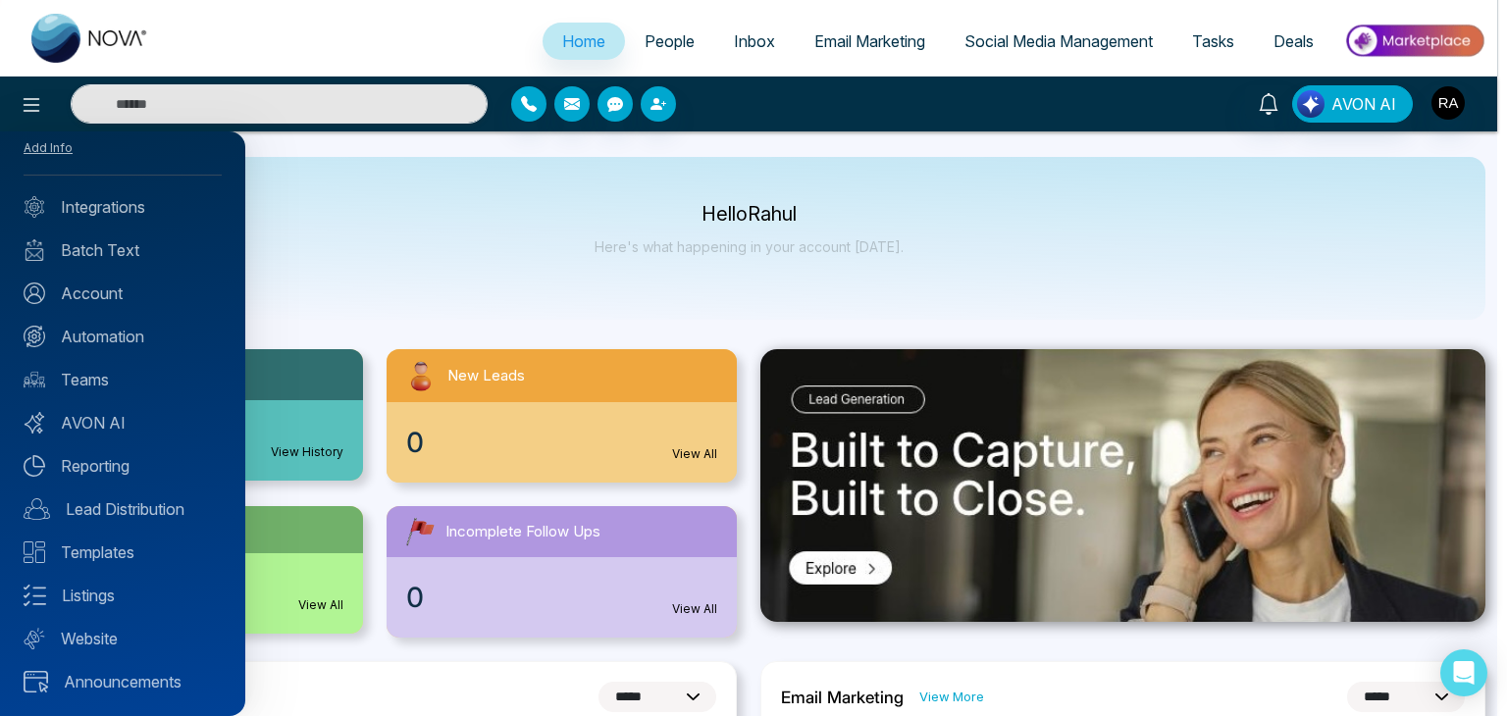
click at [397, 221] on div at bounding box center [753, 358] width 1507 height 716
